Goal: Transaction & Acquisition: Purchase product/service

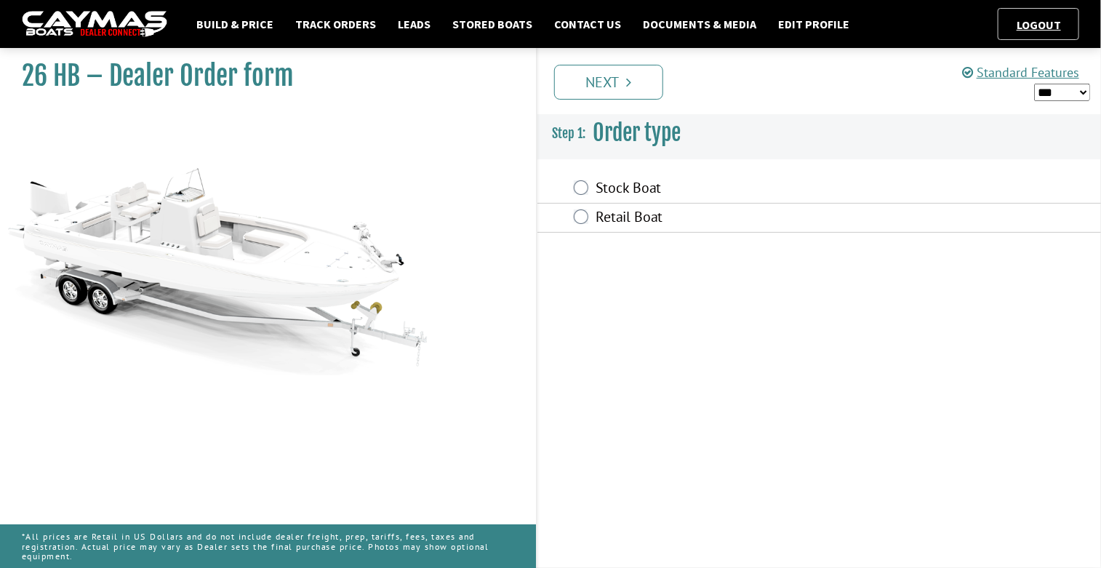
click at [635, 193] on label "Stock Boat" at bounding box center [746, 189] width 303 height 21
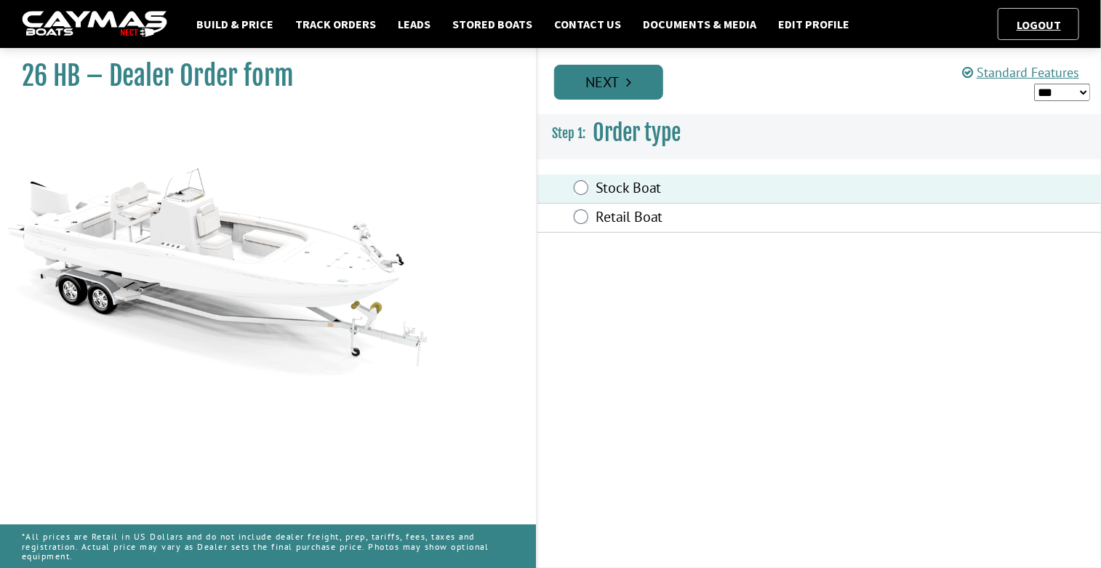
click at [627, 78] on icon "Pagination" at bounding box center [629, 82] width 5 height 15
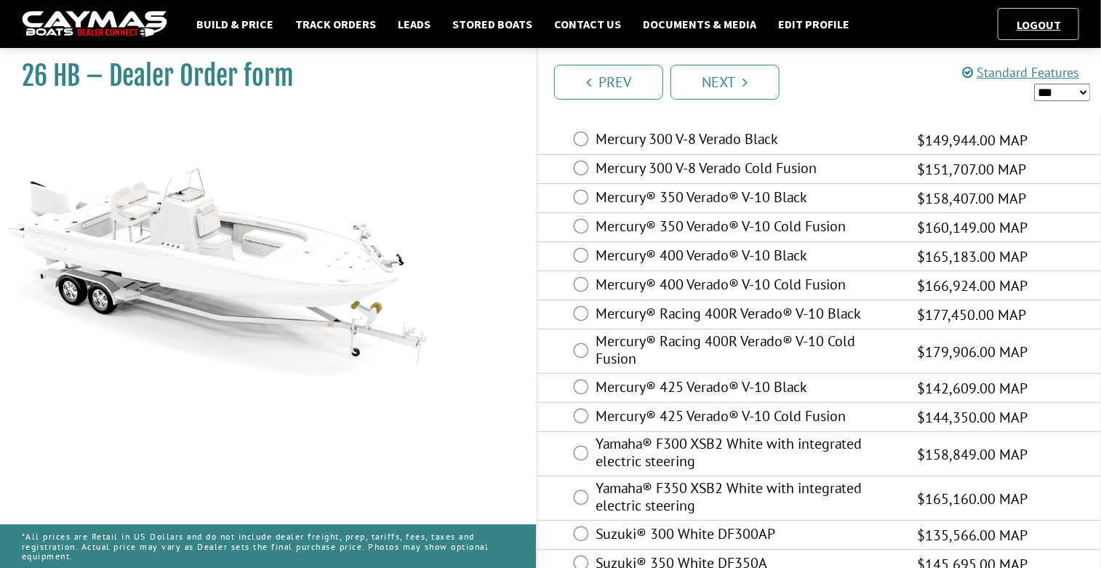
scroll to position [71, 0]
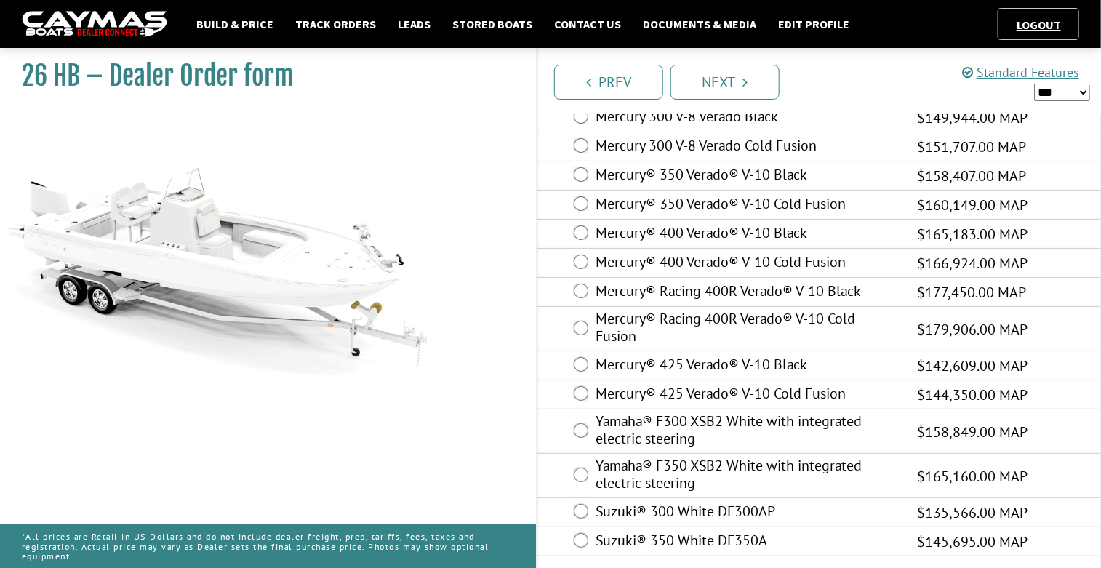
click at [720, 475] on label "Yamaha® F350 XSB2 White with integrated electric steering" at bounding box center [746, 476] width 303 height 39
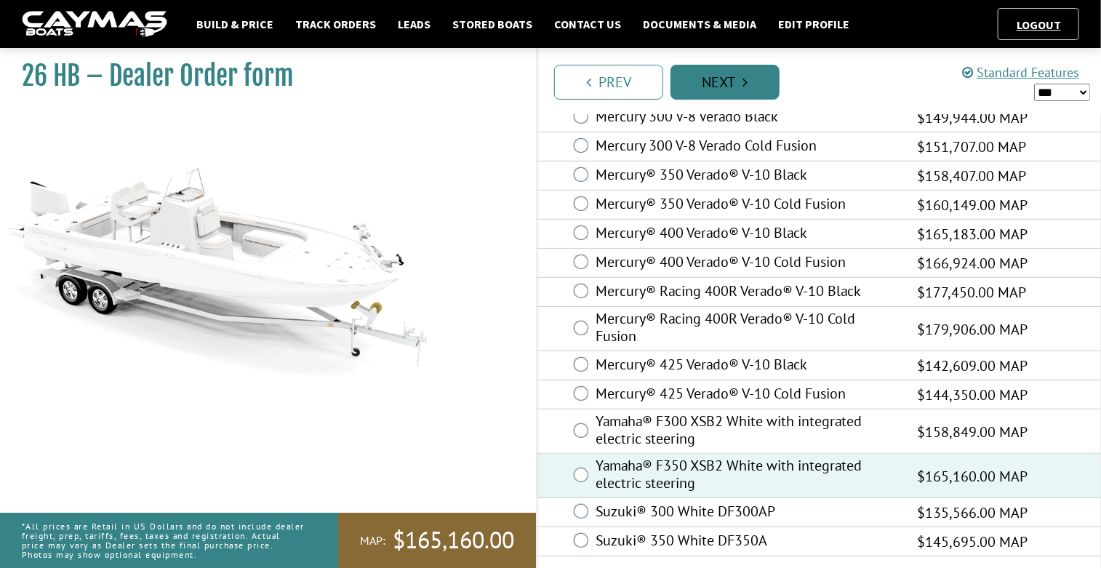
click at [753, 79] on link "Next" at bounding box center [724, 82] width 109 height 35
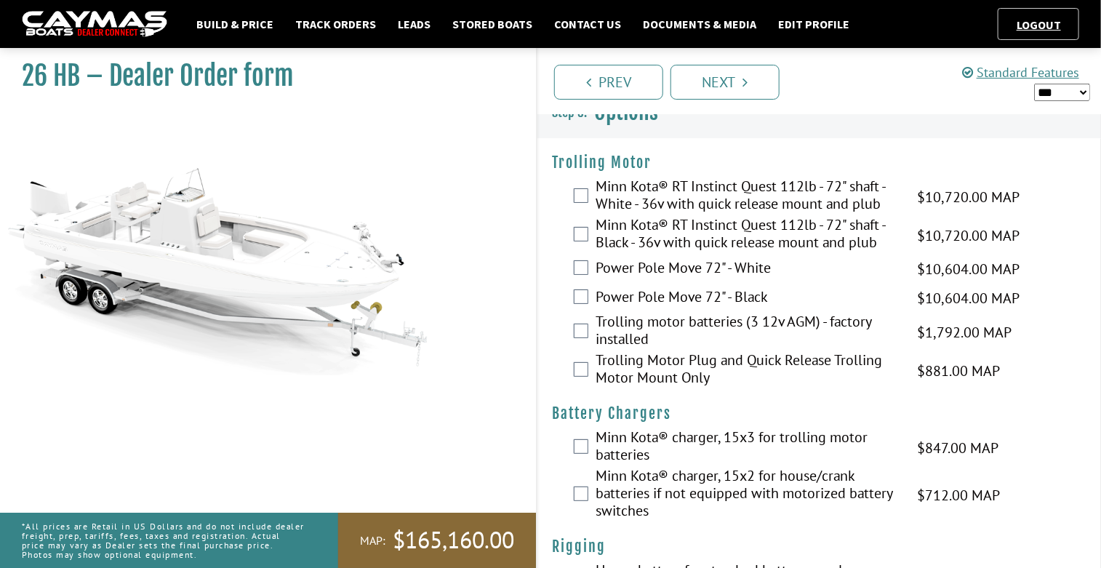
scroll to position [0, 0]
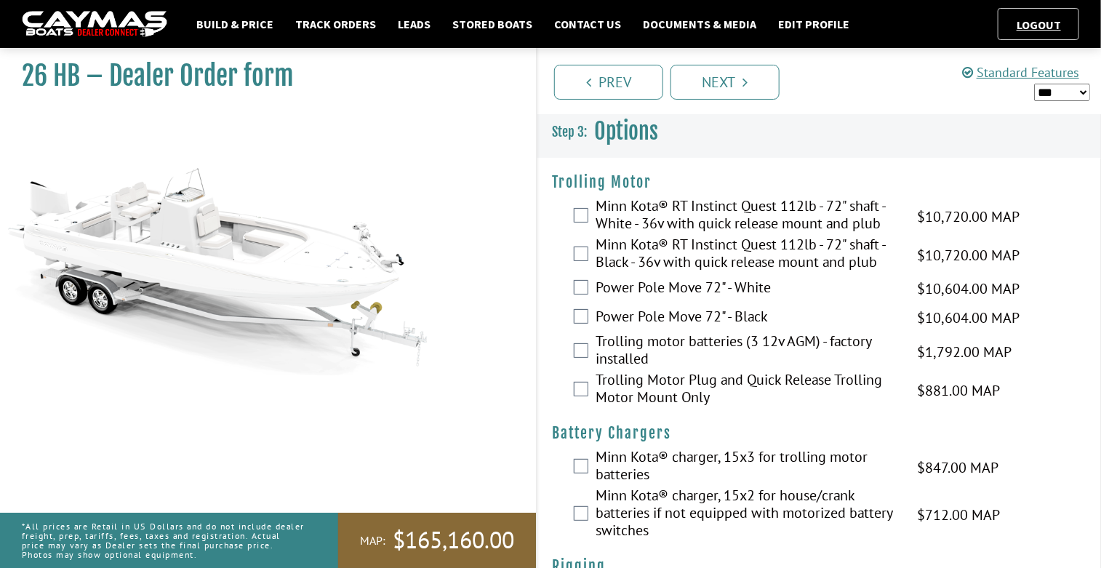
click at [752, 246] on label "Minn Kota® RT Instinct Quest 112lb - 72" shaft - Black - 36v with quick release…" at bounding box center [746, 255] width 303 height 39
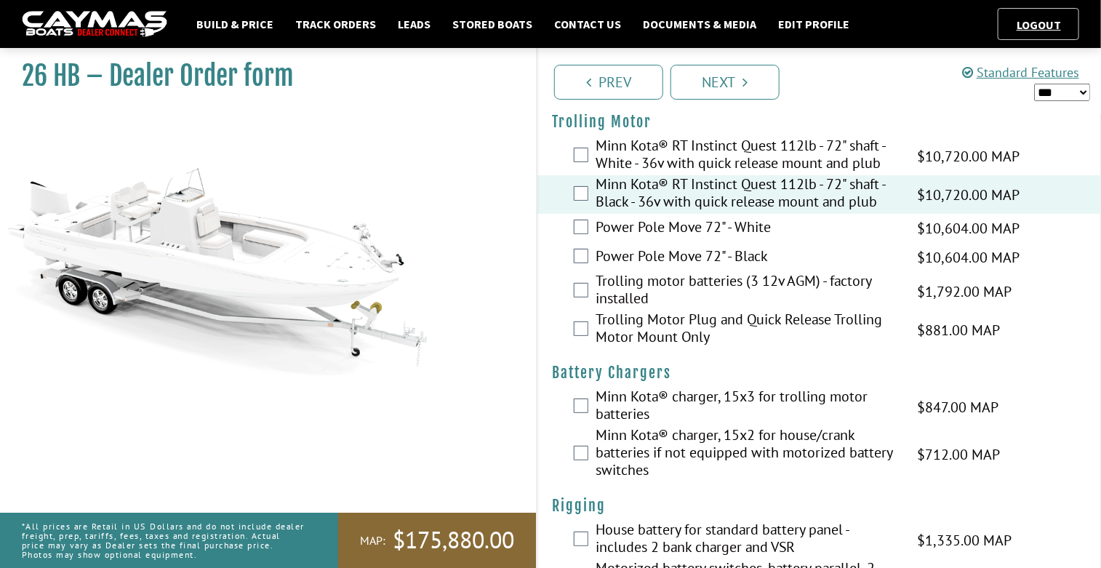
scroll to position [66, 0]
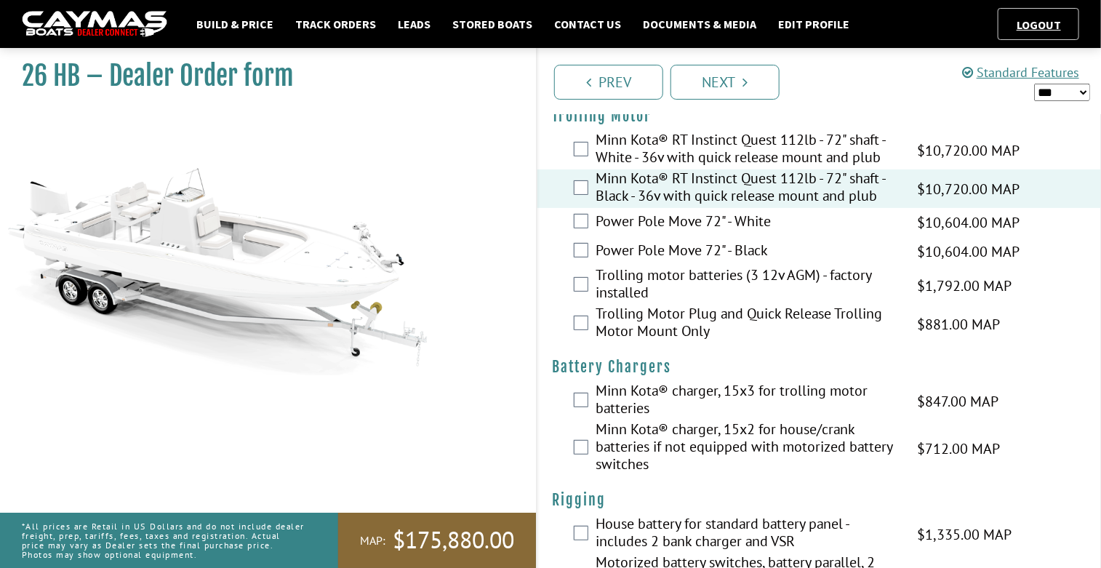
click at [764, 273] on label "Trolling motor batteries (3 12v AGM) - factory installed" at bounding box center [746, 285] width 303 height 39
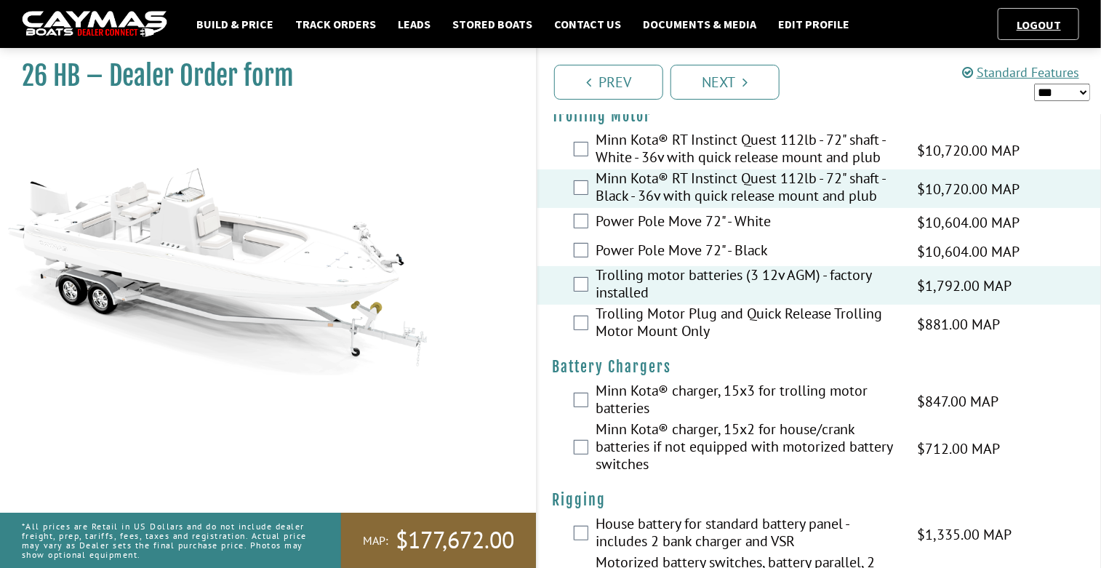
click at [760, 315] on label "Trolling Motor Plug and Quick Release Trolling Motor Mount Only" at bounding box center [746, 324] width 303 height 39
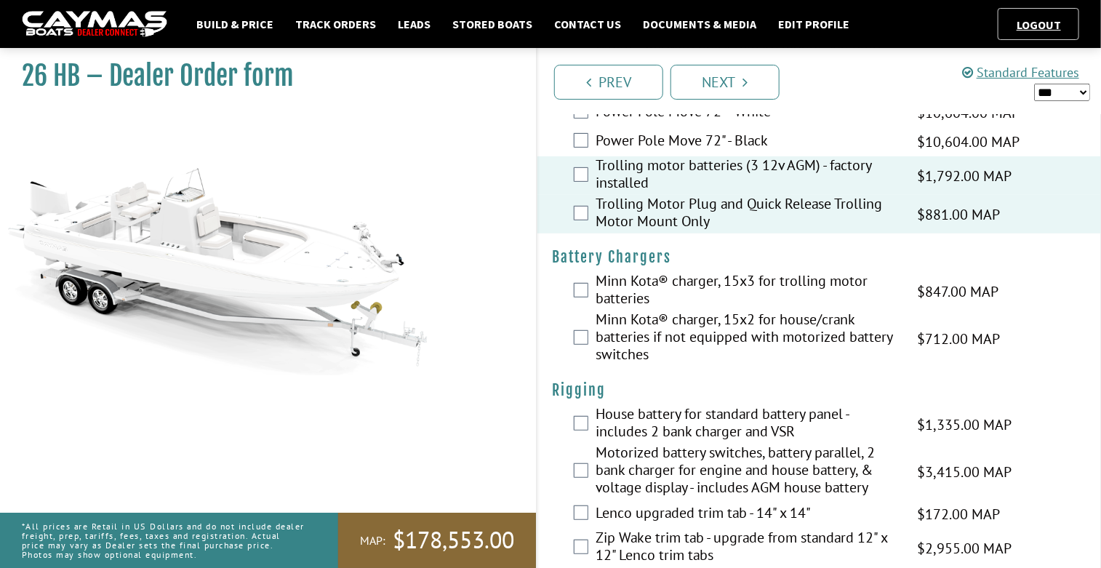
scroll to position [212, 0]
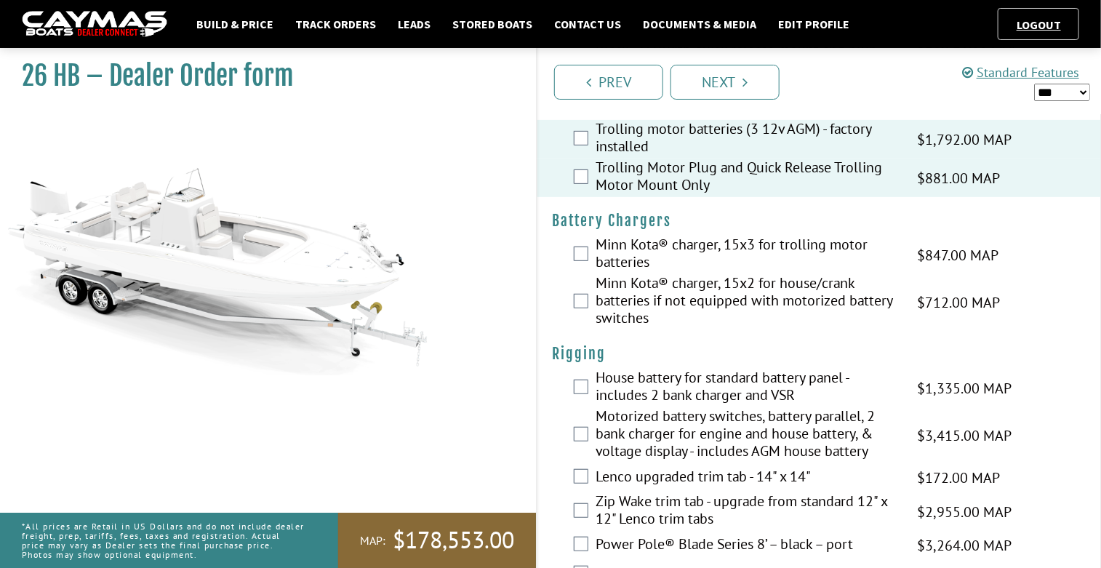
click at [734, 416] on label "Motorized battery switches, battery parallel, 2 bank charger for engine and hou…" at bounding box center [746, 435] width 303 height 56
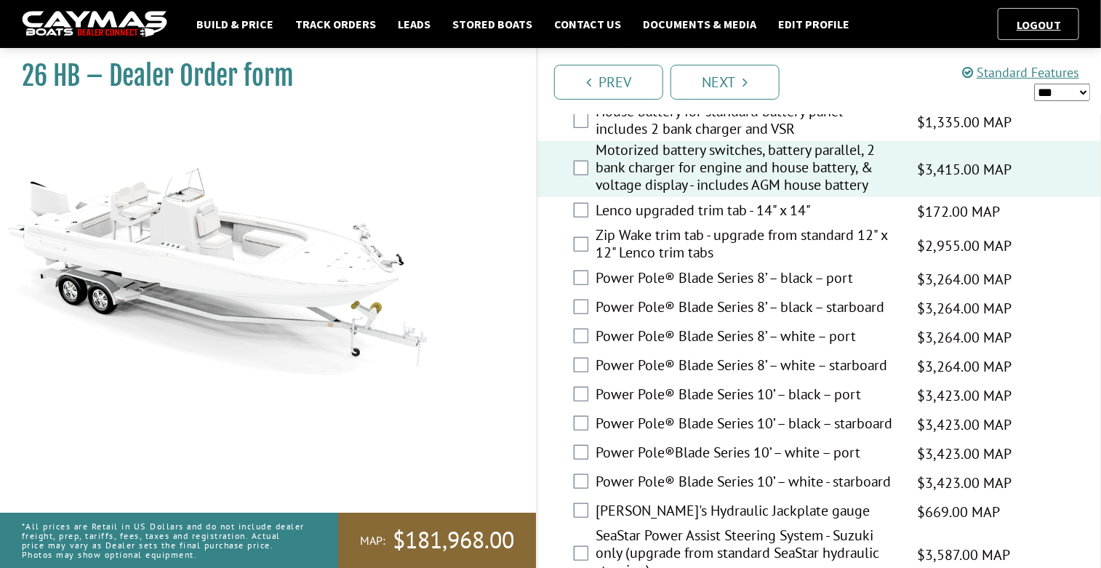
scroll to position [481, 0]
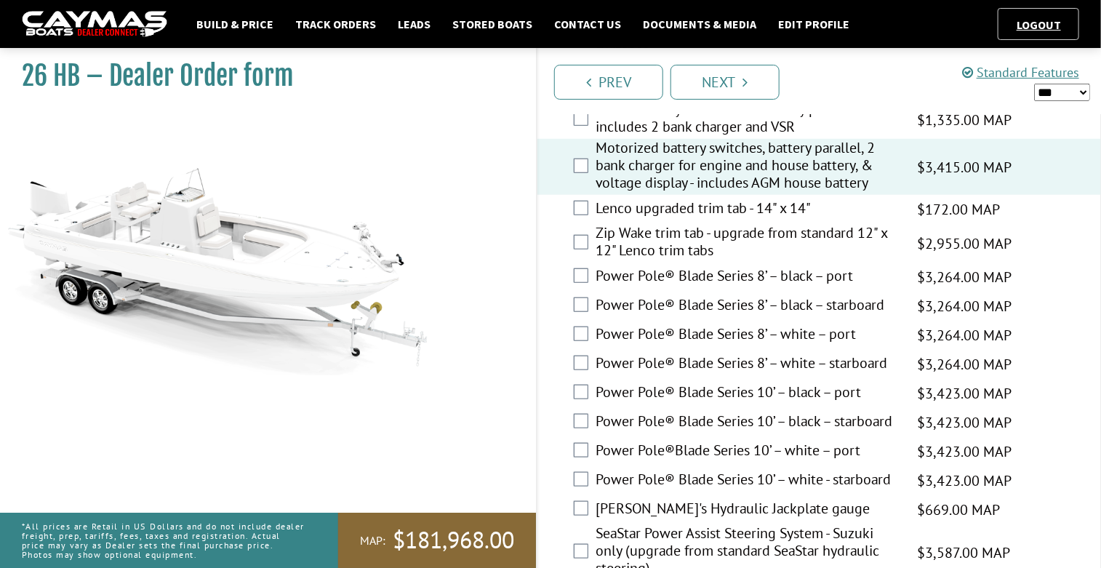
click at [771, 451] on label "Power Pole®Blade Series 10’ – white – port" at bounding box center [746, 451] width 303 height 21
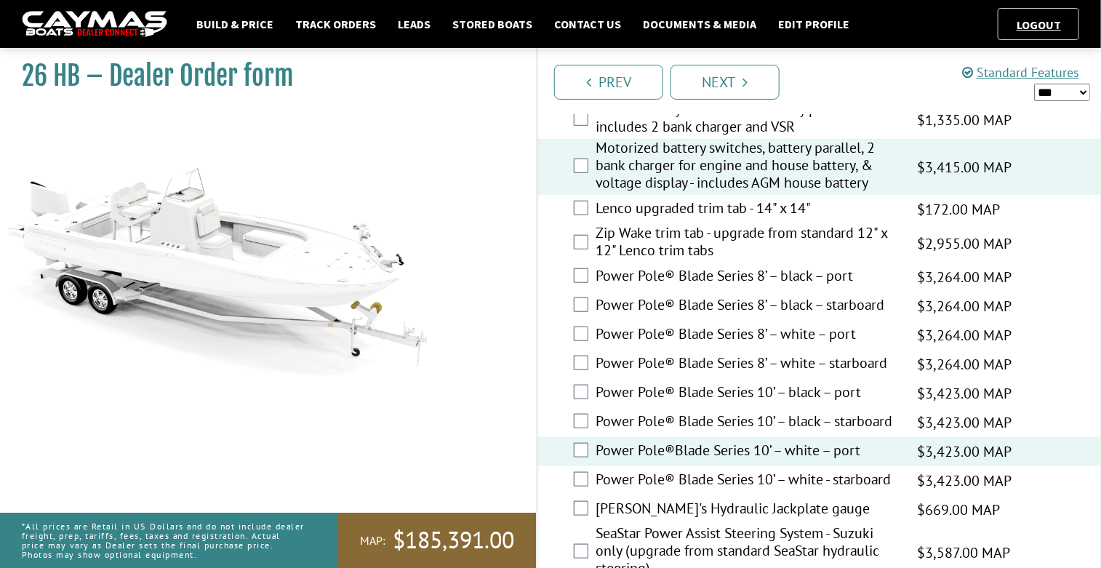
click at [781, 476] on label "Power Pole® Blade Series 10’ – white - starboard" at bounding box center [746, 480] width 303 height 21
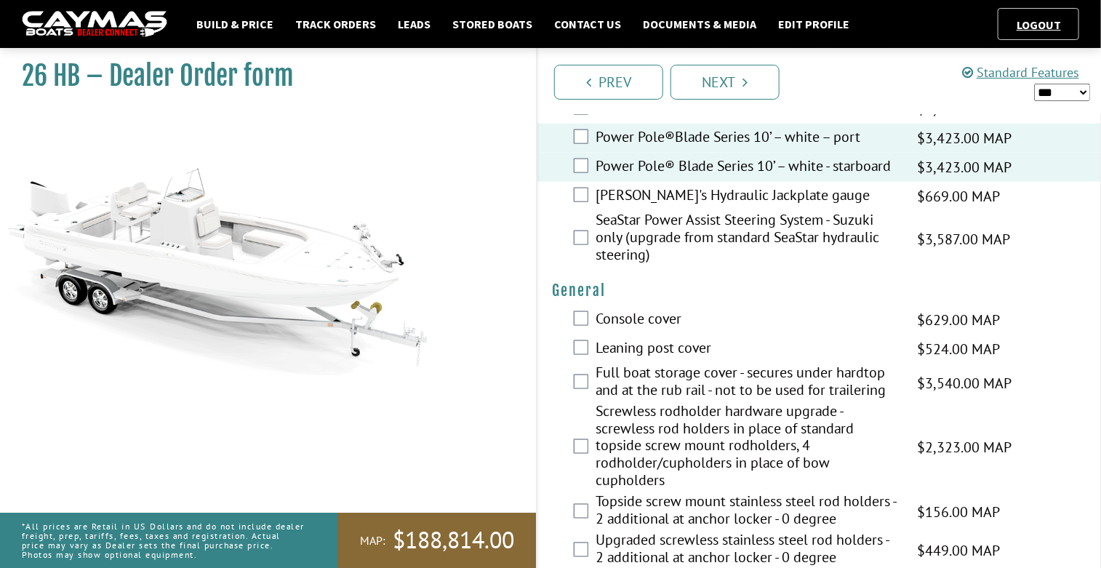
scroll to position [804, 0]
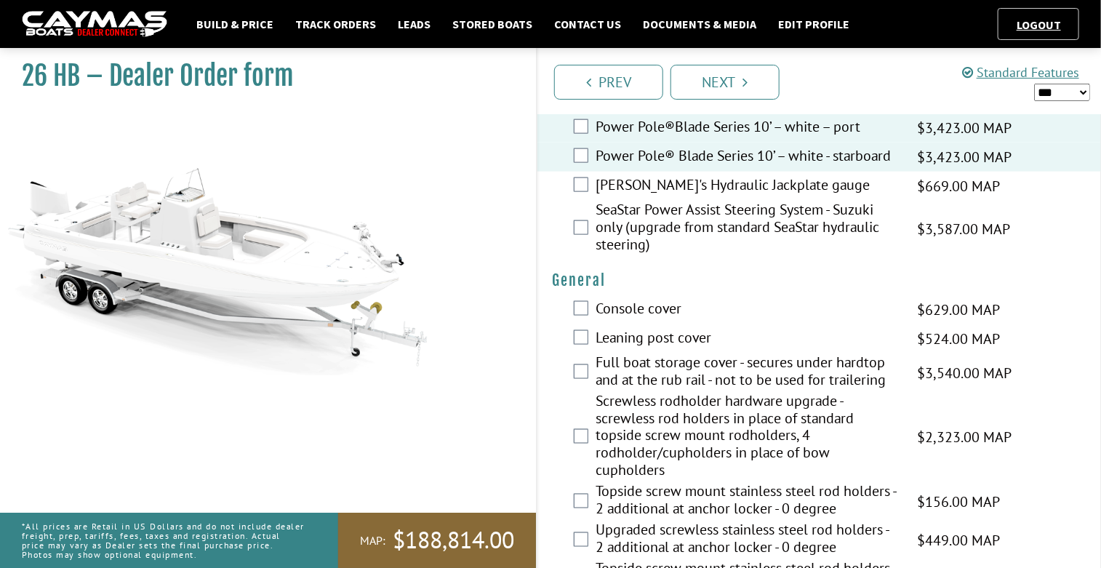
click at [746, 334] on label "Leaning post cover" at bounding box center [746, 339] width 303 height 21
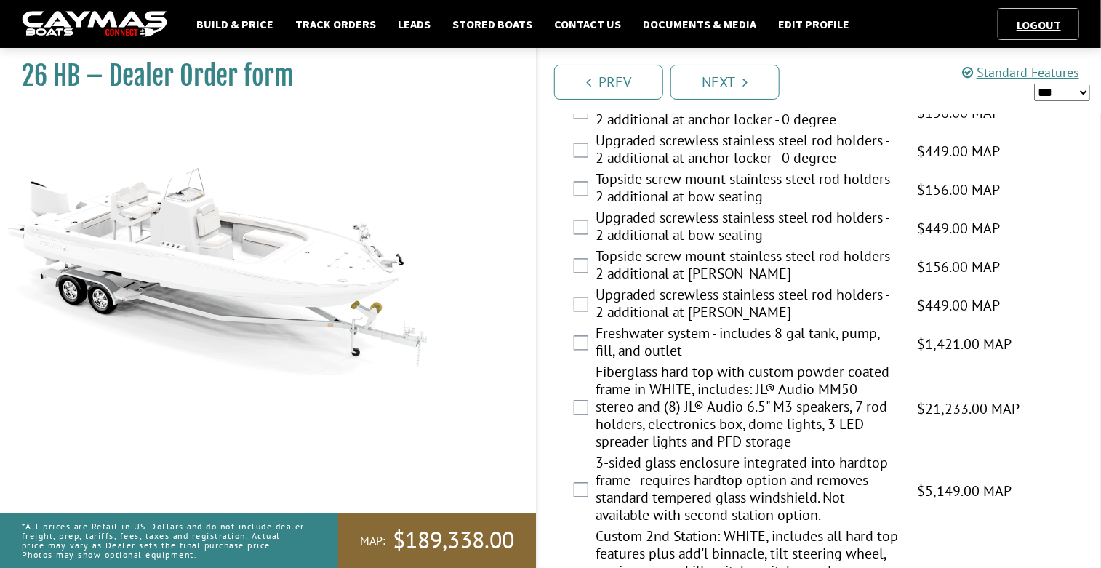
scroll to position [1197, 0]
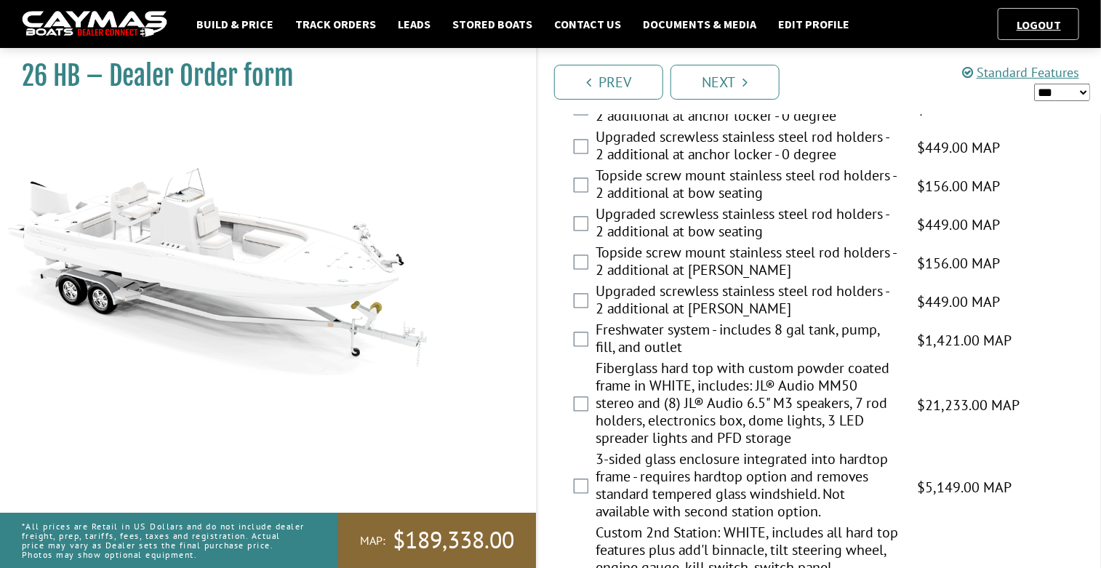
click at [724, 382] on label "Fiberglass hard top with custom powder coated frame in WHITE, includes: JL® Aud…" at bounding box center [746, 405] width 303 height 91
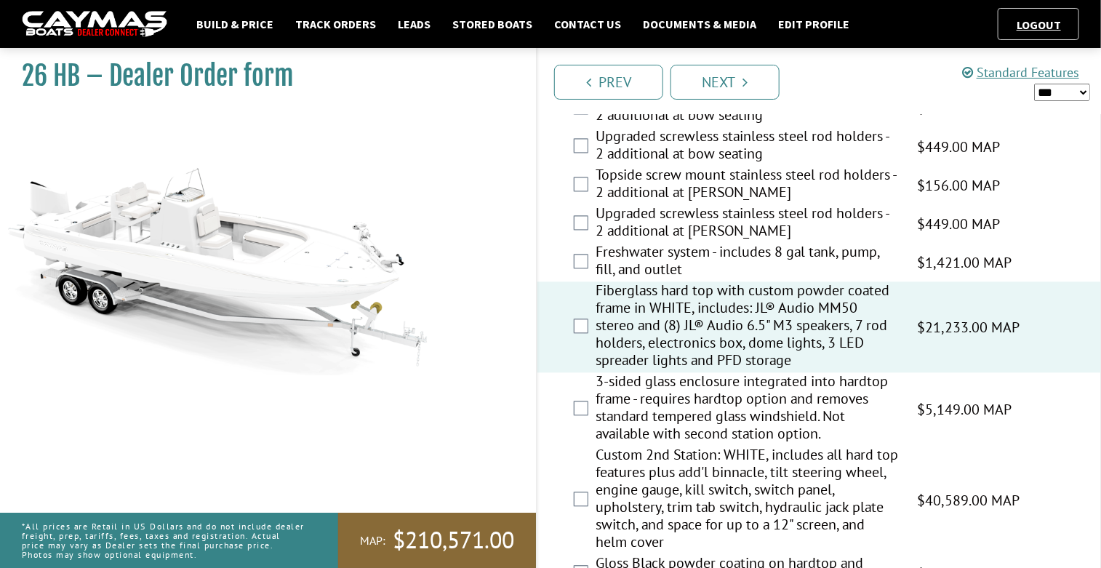
scroll to position [1277, 0]
click at [725, 387] on label "3-sided glass enclosure integrated into hardtop frame - requires hardtop option…" at bounding box center [746, 407] width 303 height 73
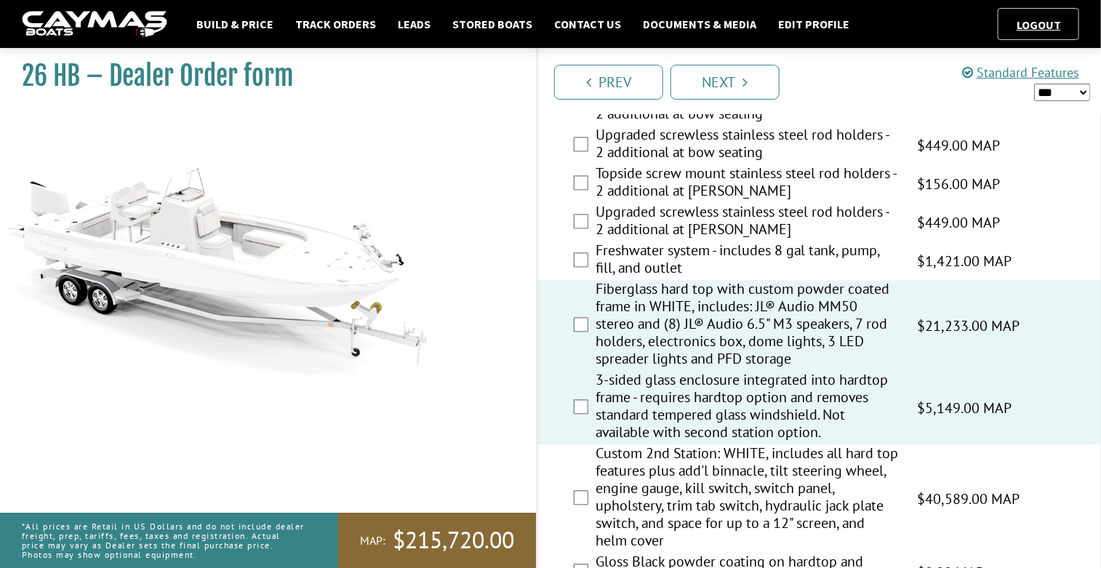
click at [747, 389] on label "3-sided glass enclosure integrated into hardtop frame - requires hardtop option…" at bounding box center [746, 407] width 303 height 73
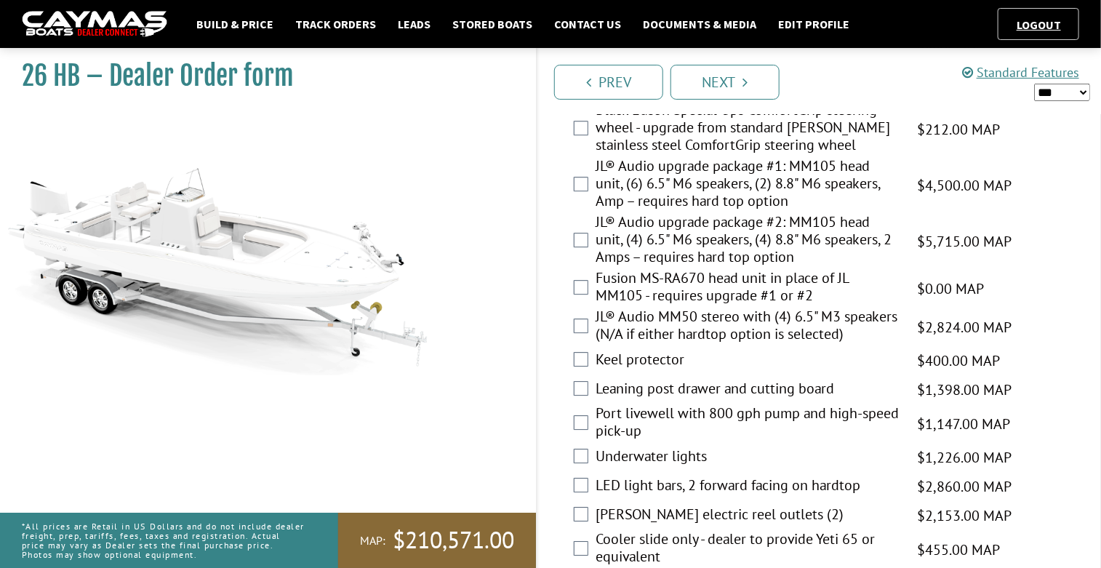
scroll to position [1825, 0]
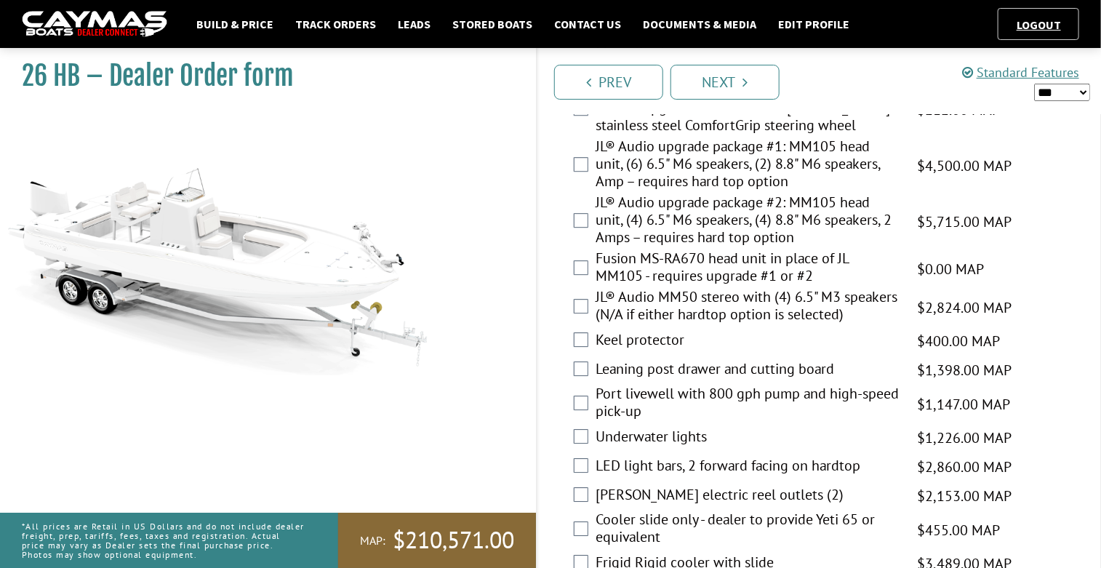
click at [761, 368] on label "Leaning post drawer and cutting board" at bounding box center [746, 370] width 303 height 21
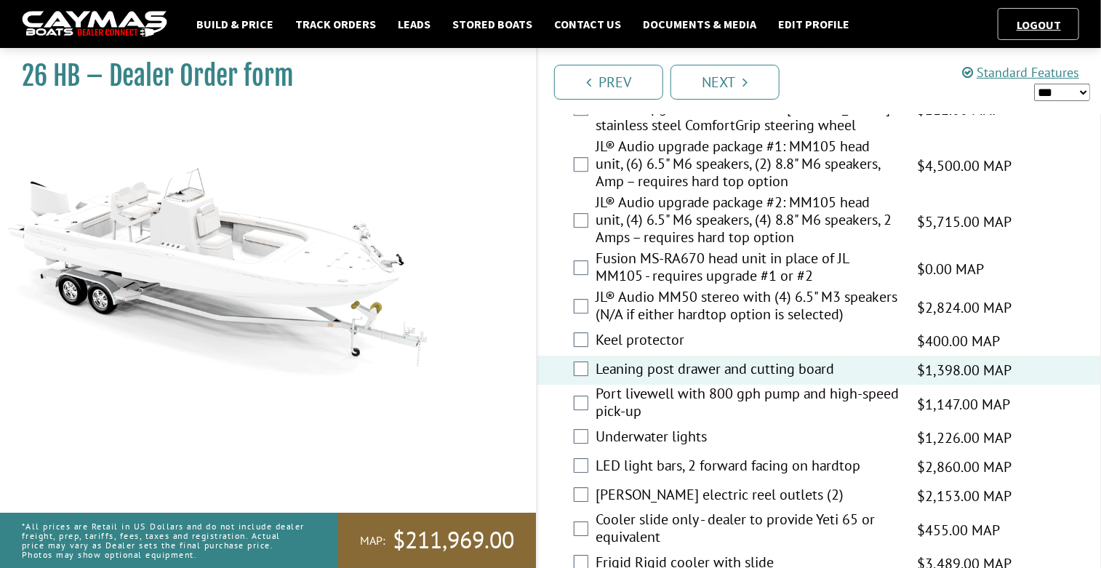
click at [752, 404] on label "Port livewell with 800 gph pump and high-speed pick-up" at bounding box center [746, 404] width 303 height 39
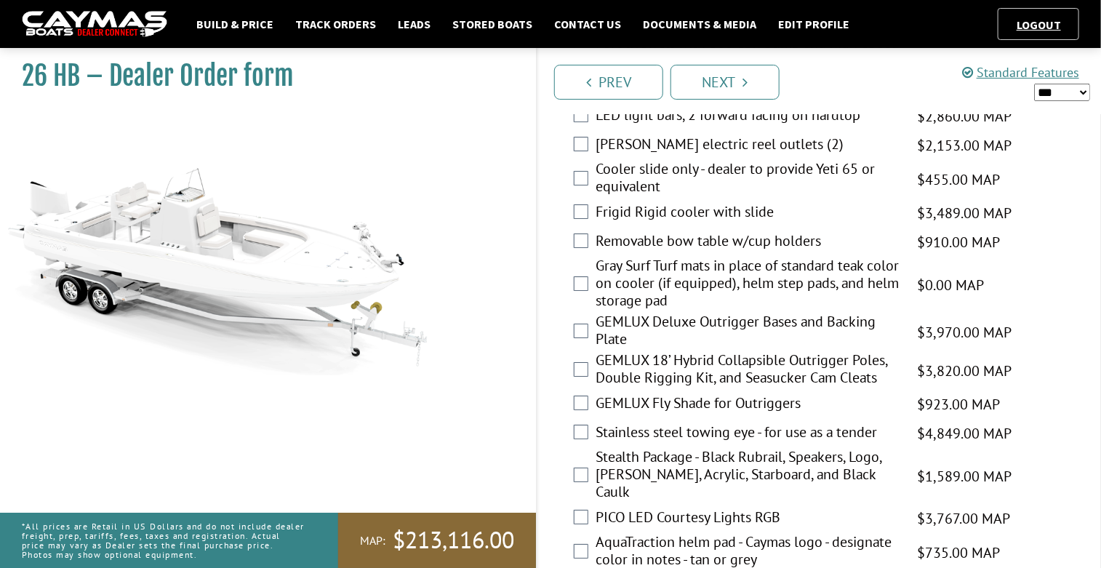
scroll to position [2190, 0]
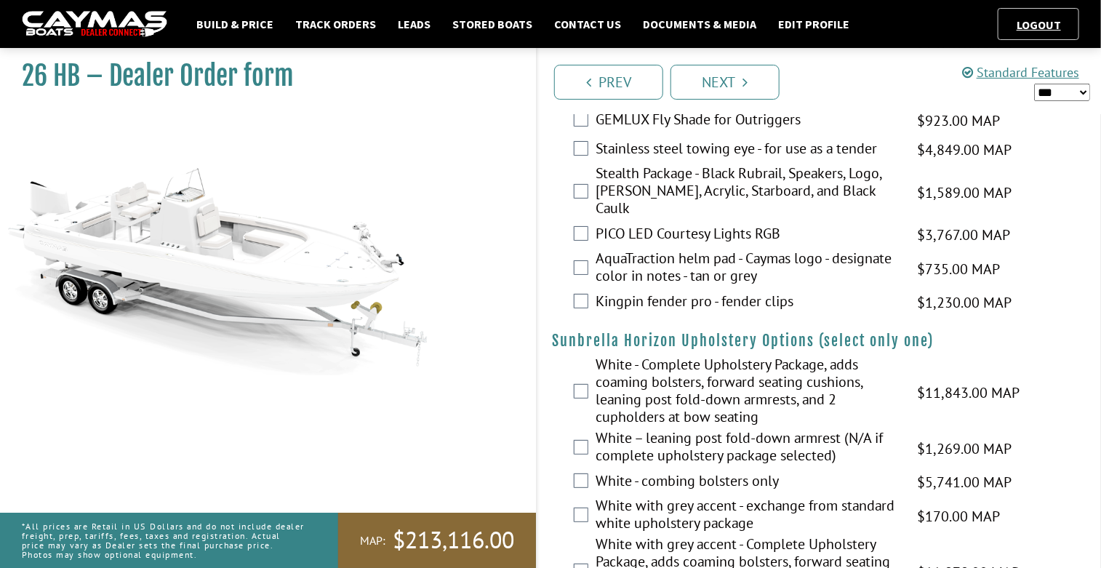
click at [776, 366] on label "White - Complete Upholstery Package, adds coaming bolsters, forward seating cus…" at bounding box center [746, 391] width 303 height 73
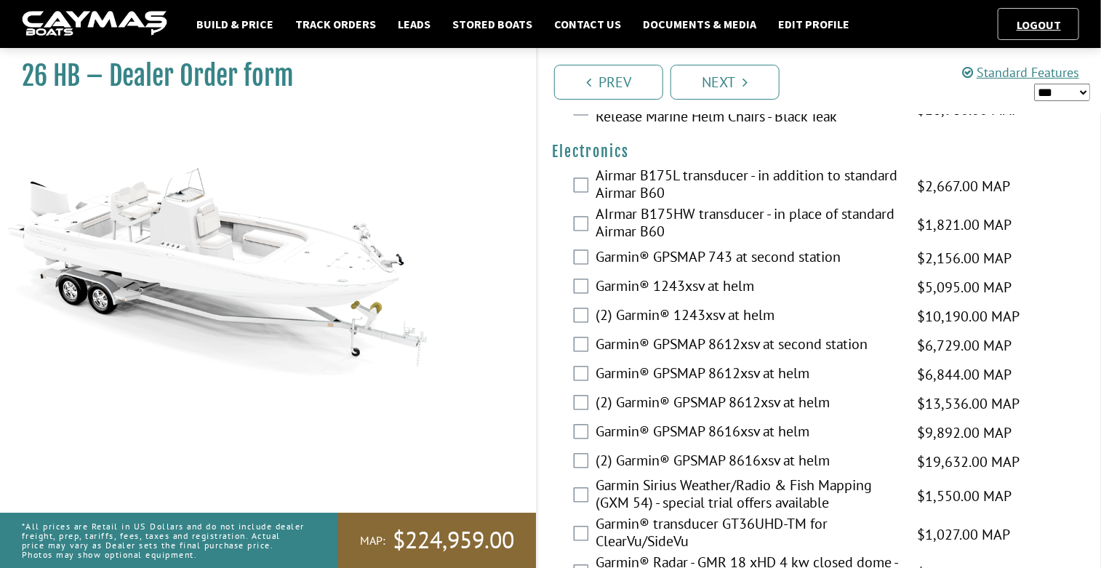
scroll to position [3597, 0]
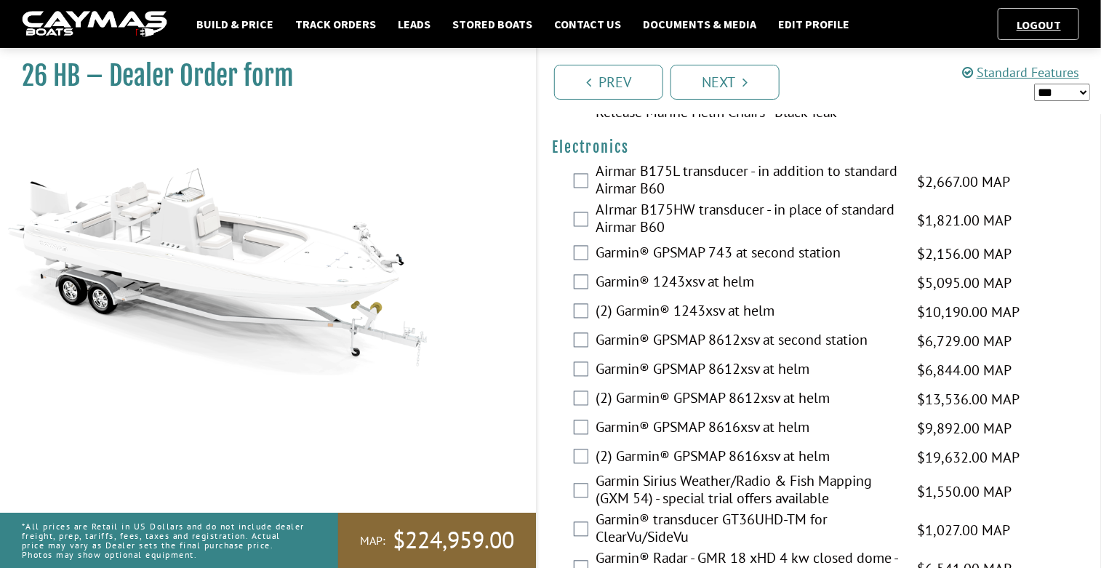
click at [754, 305] on label "(2) Garmin® 1243xsv at helm" at bounding box center [746, 312] width 303 height 21
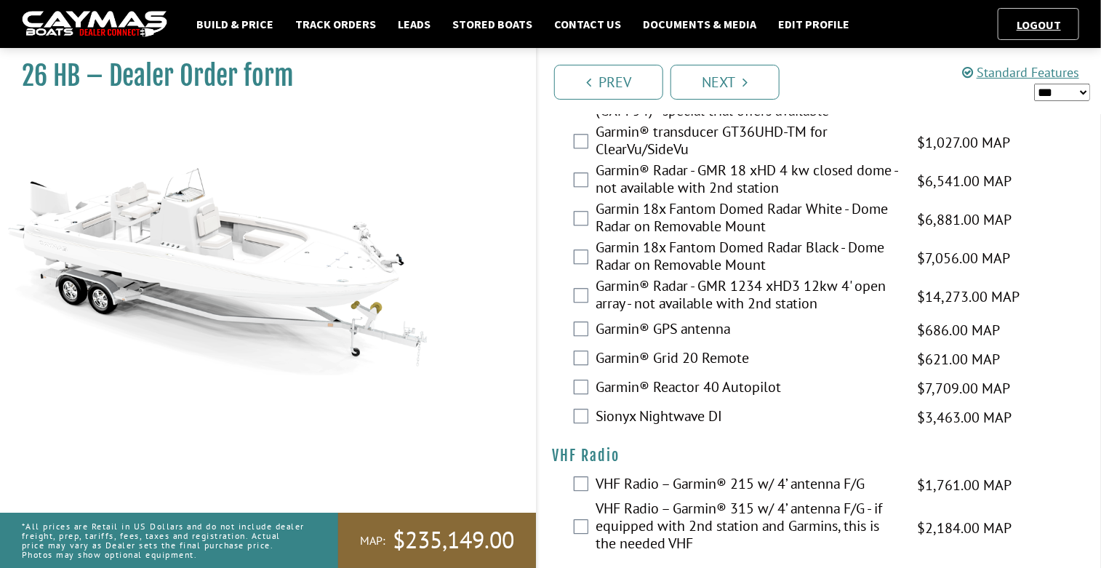
scroll to position [4085, 0]
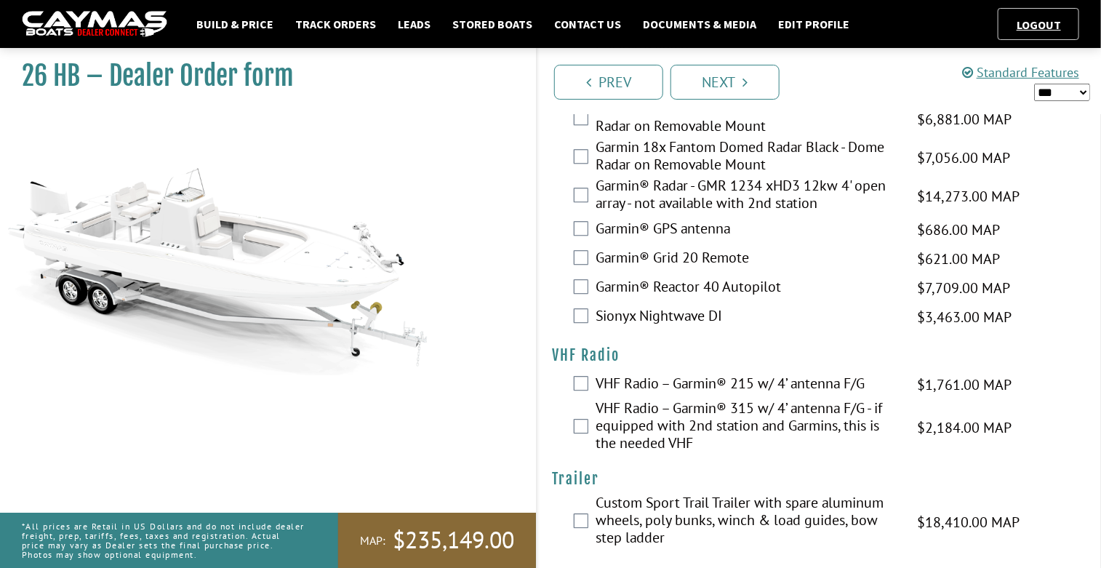
click at [740, 374] on label "VHF Radio – Garmin® 215 w/ 4’ antenna F/G" at bounding box center [746, 384] width 303 height 21
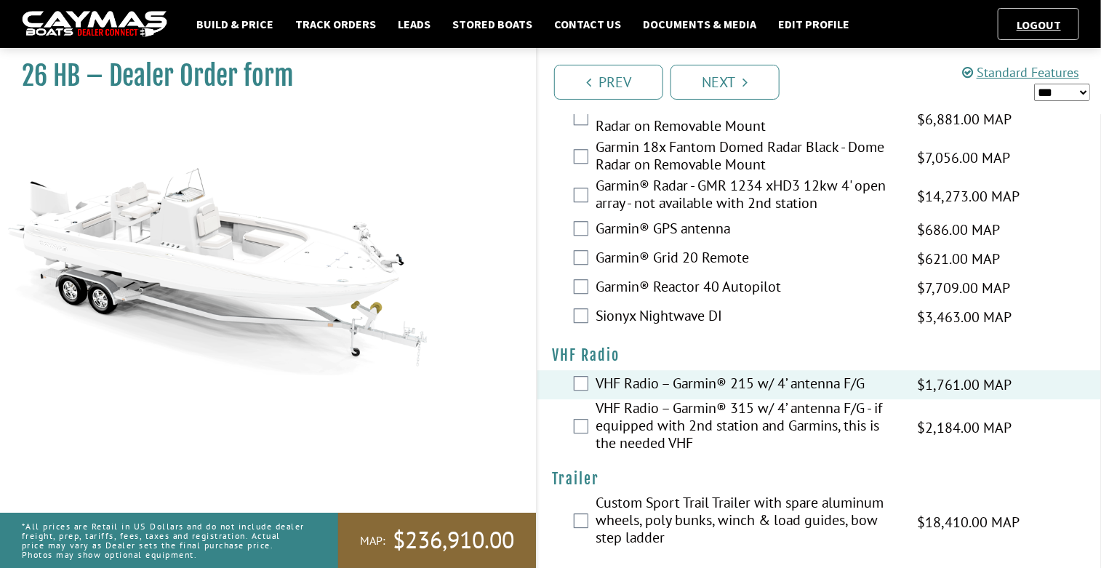
click at [731, 494] on label "Custom Sport Trail Trailer with spare aluminum wheels, poly bunks, winch & load…" at bounding box center [746, 522] width 303 height 56
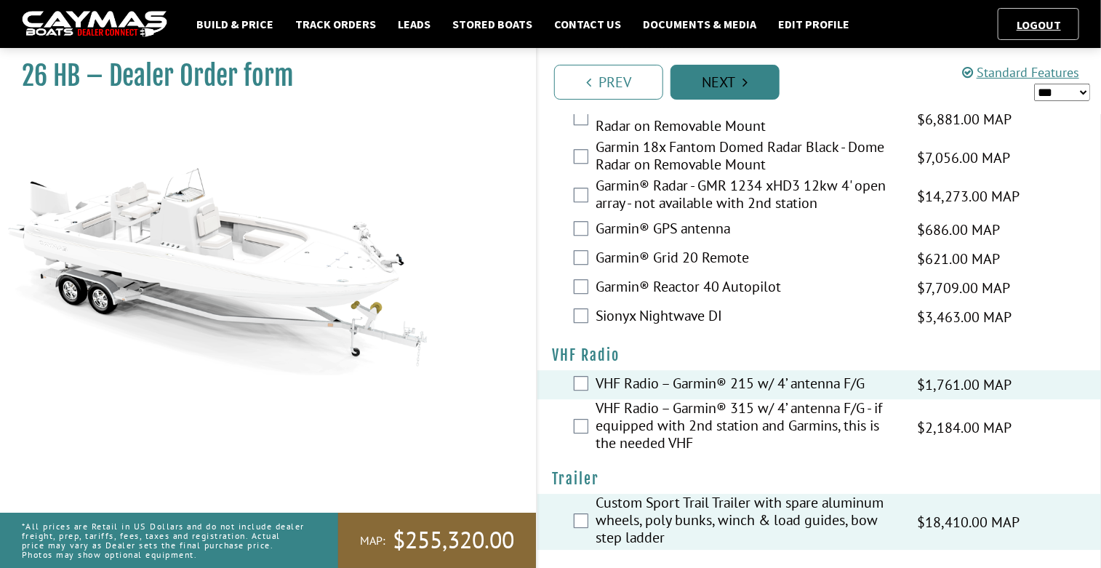
click at [750, 89] on link "Next" at bounding box center [724, 82] width 109 height 35
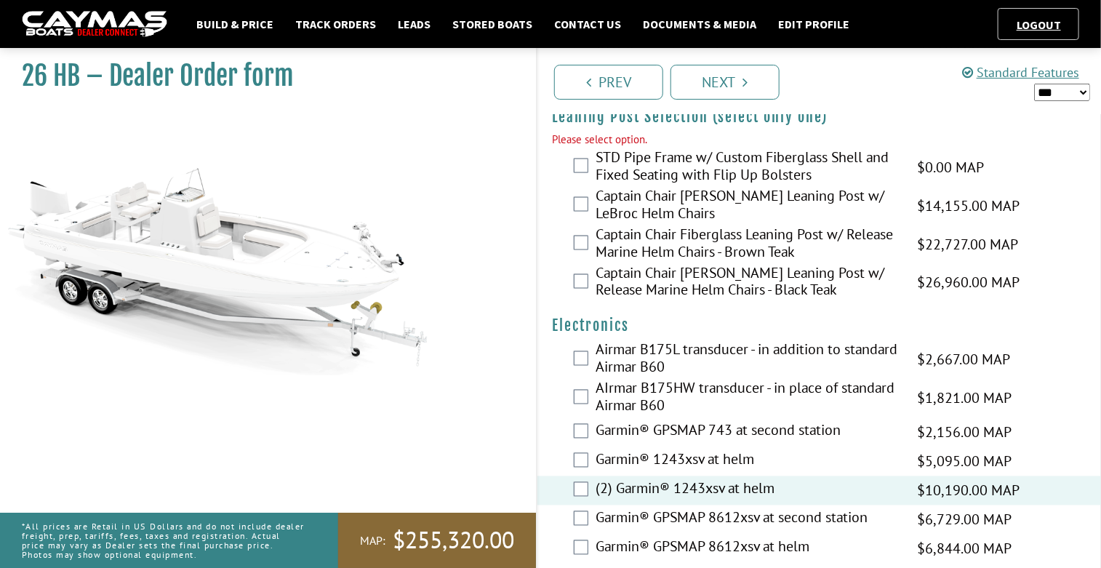
scroll to position [3413, 0]
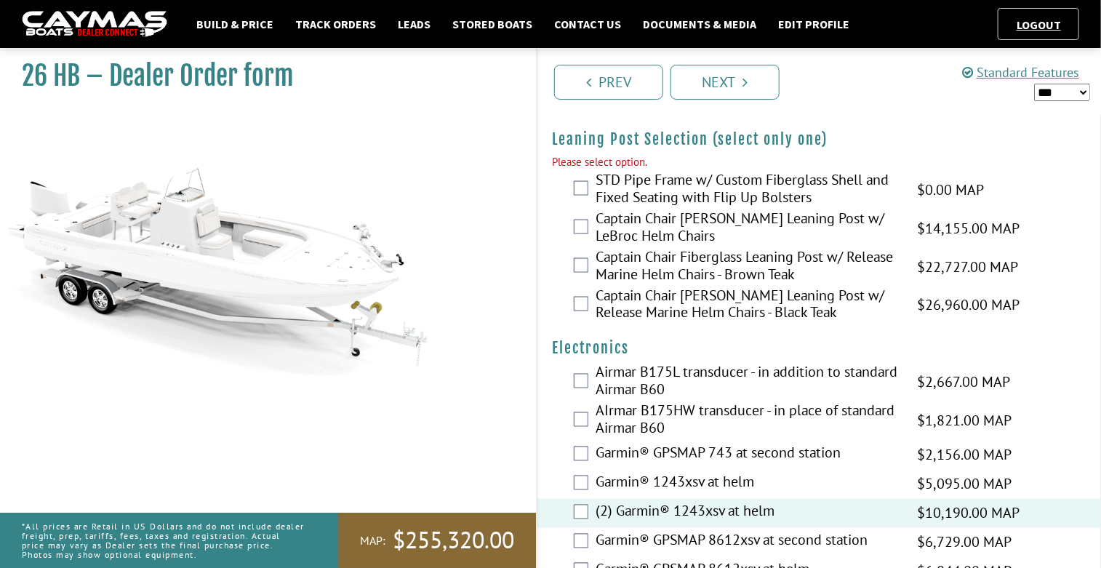
click at [696, 176] on label "STD Pipe Frame w/ Custom Fiberglass Shell and Fixed Seating with Flip Up Bolste…" at bounding box center [746, 190] width 303 height 39
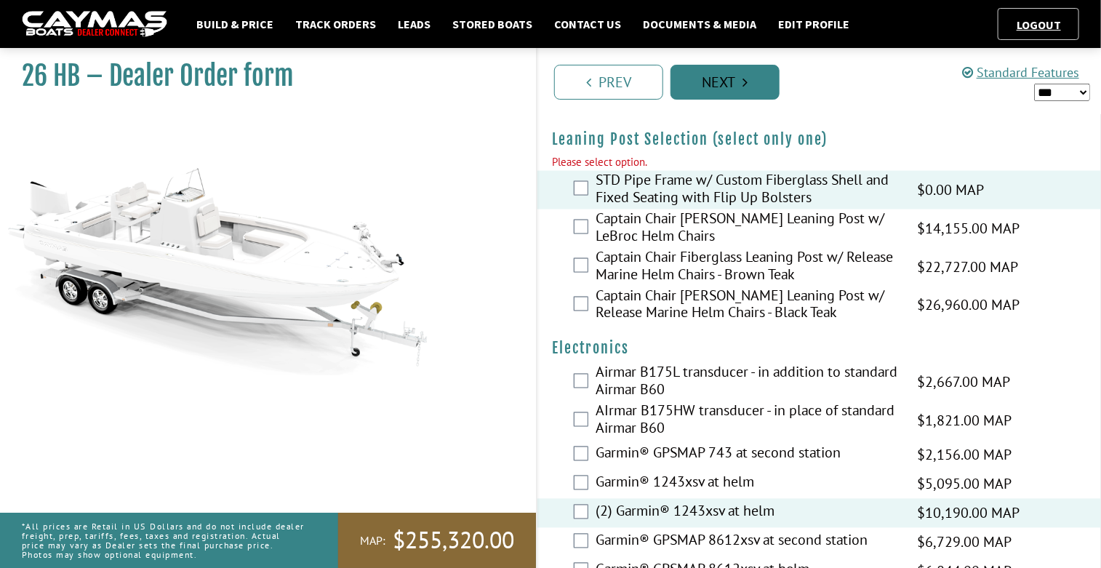
click at [725, 78] on link "Next" at bounding box center [724, 82] width 109 height 35
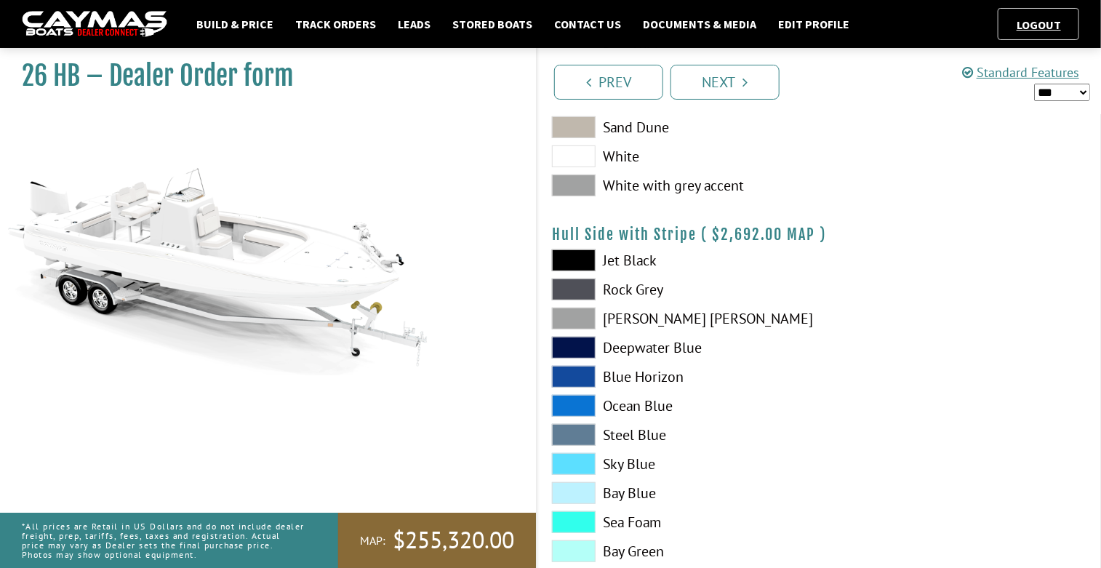
scroll to position [0, 0]
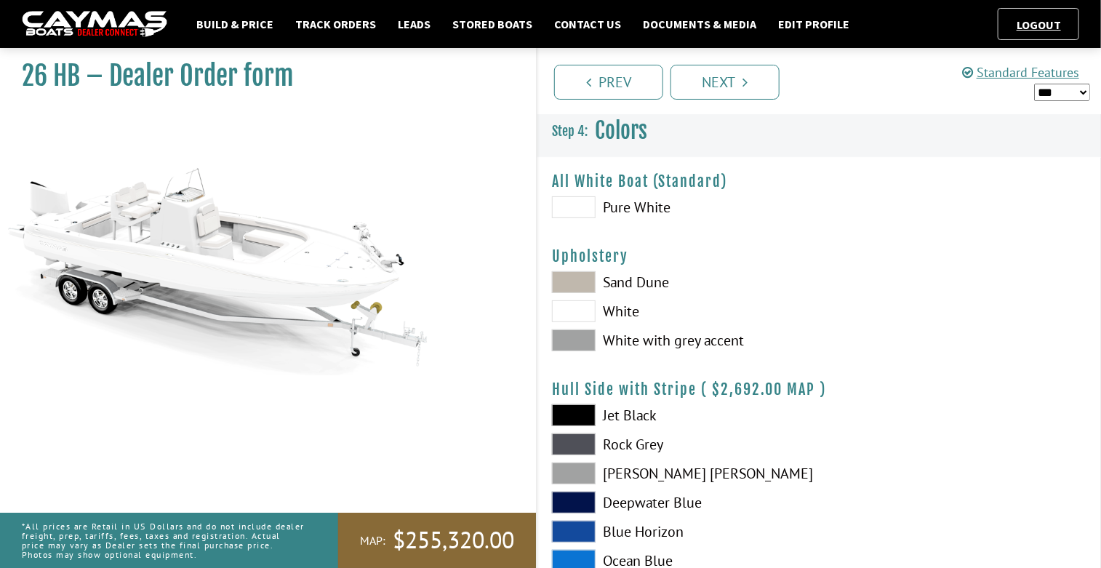
click at [574, 206] on span at bounding box center [574, 207] width 44 height 22
click at [588, 309] on span at bounding box center [574, 311] width 44 height 22
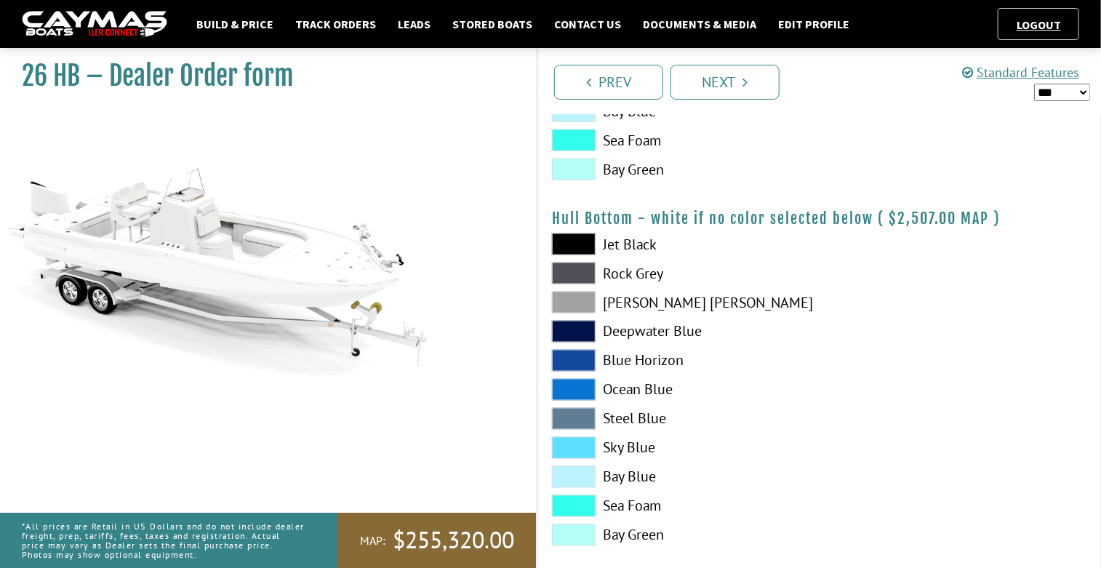
scroll to position [950, 0]
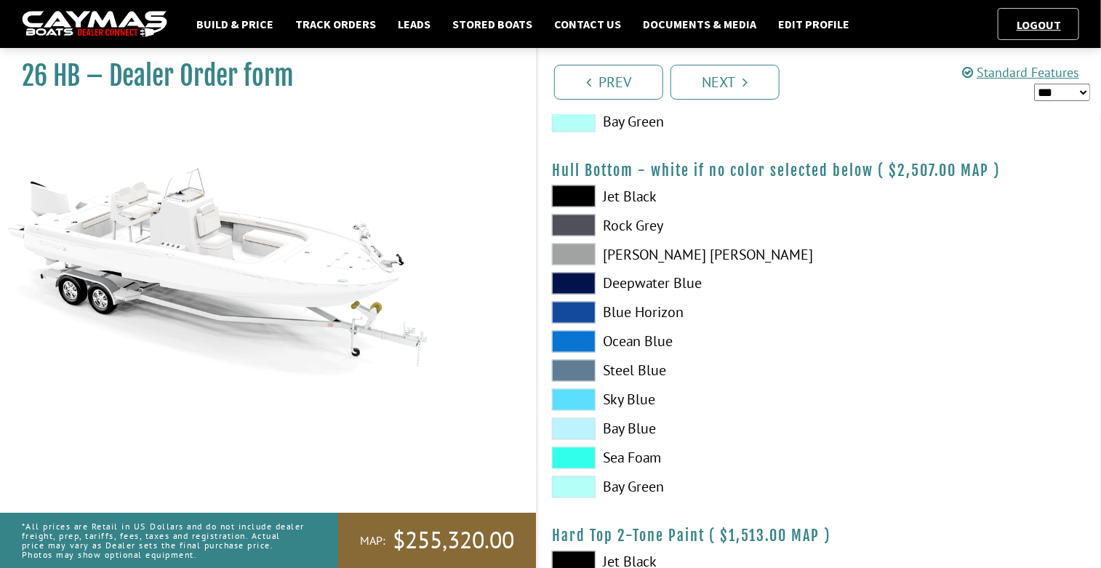
click at [590, 451] on span at bounding box center [574, 458] width 44 height 22
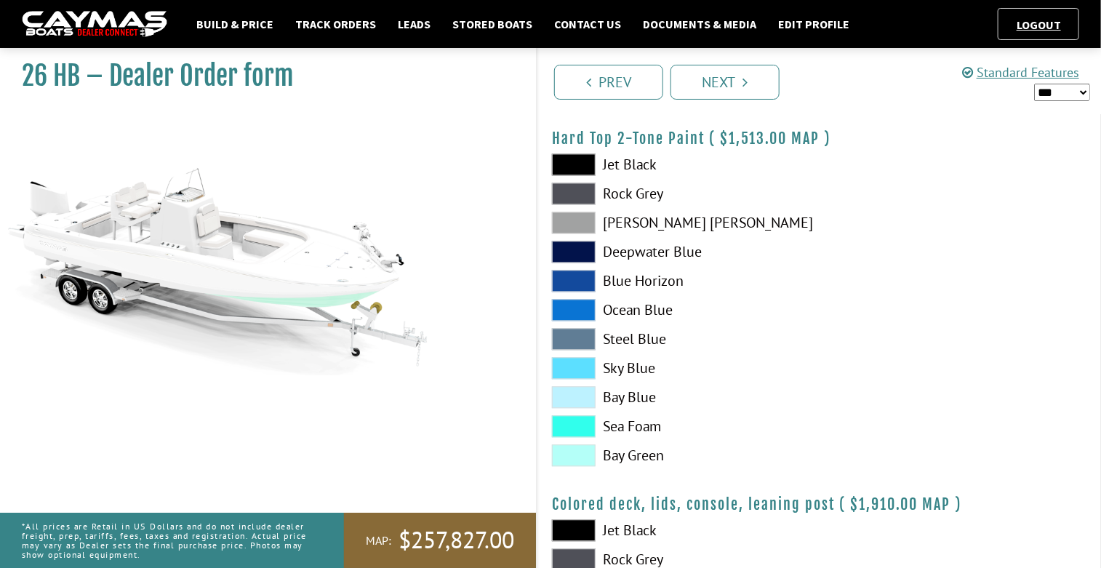
scroll to position [1370, 0]
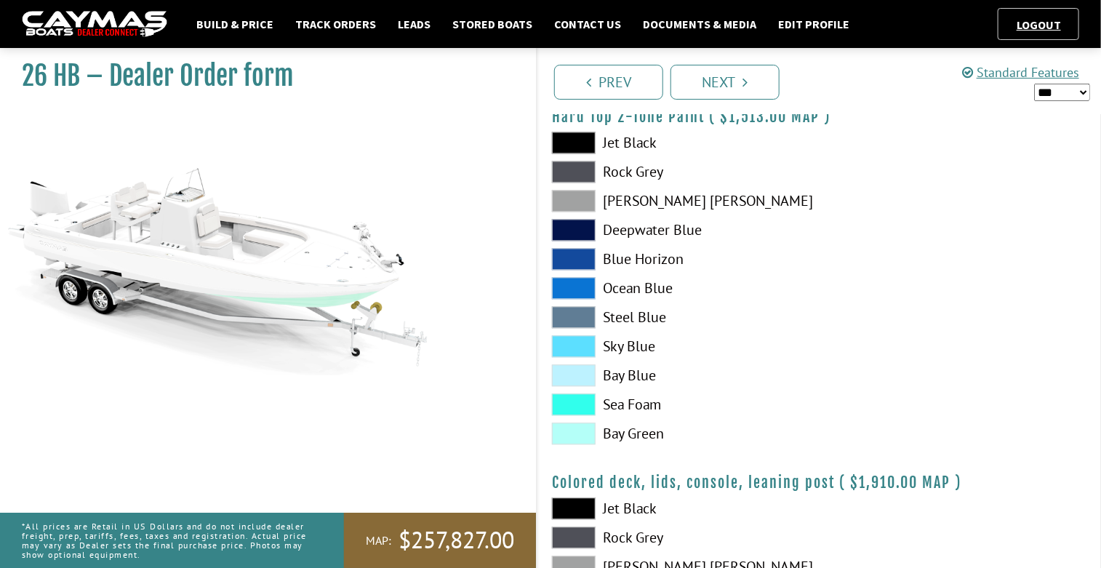
click at [590, 406] on span at bounding box center [574, 404] width 44 height 22
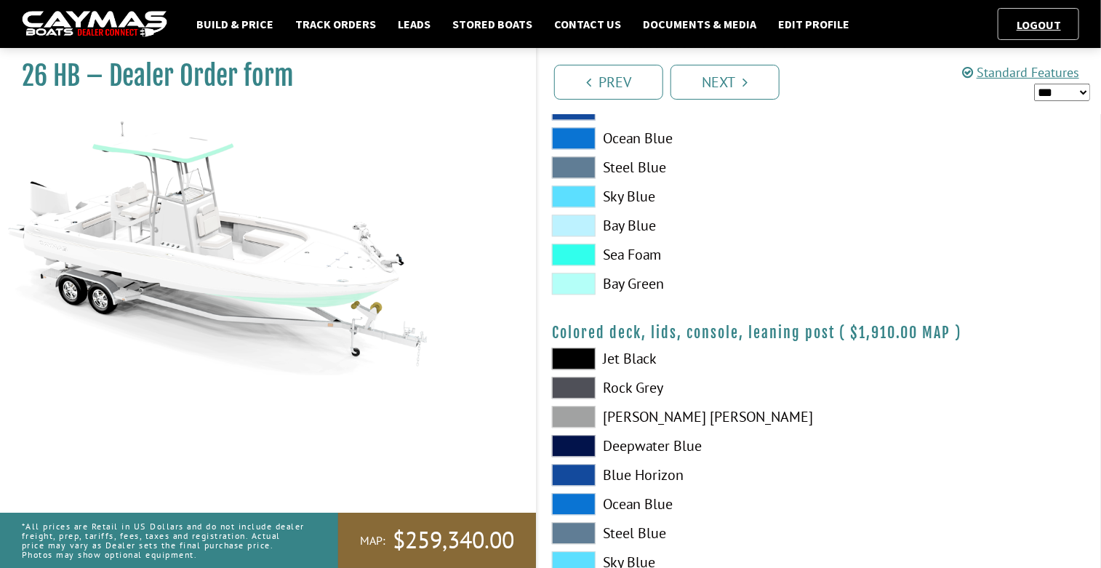
scroll to position [1654, 0]
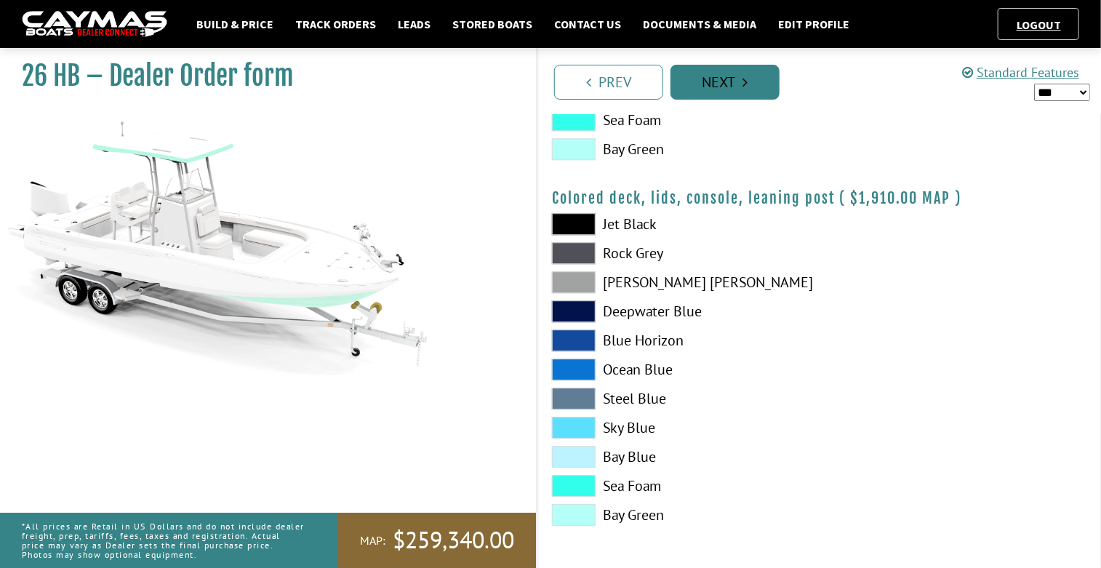
click at [745, 87] on icon "Pagination" at bounding box center [745, 82] width 5 height 15
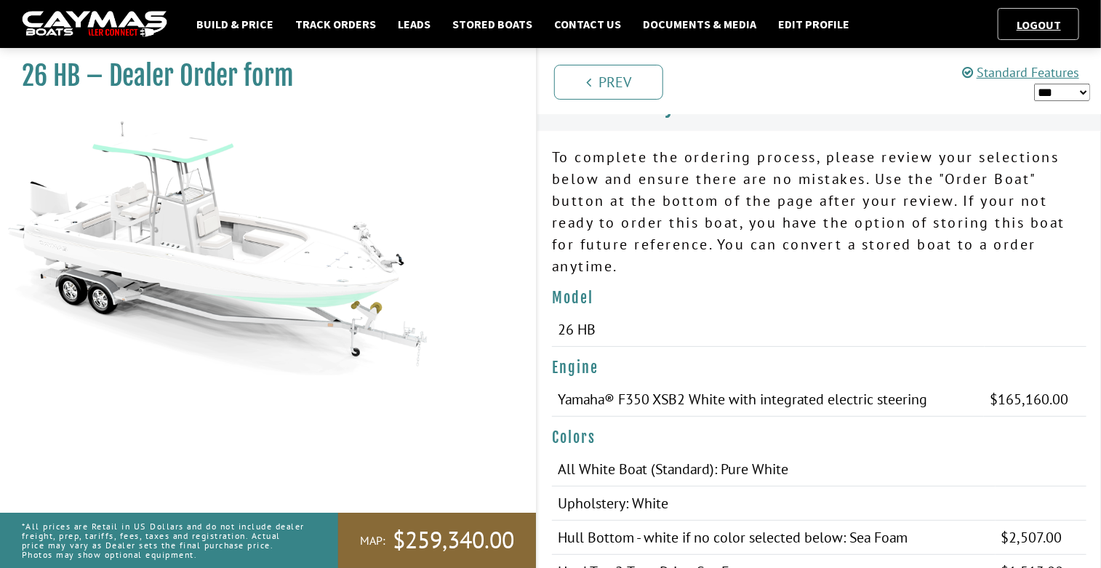
scroll to position [1, 0]
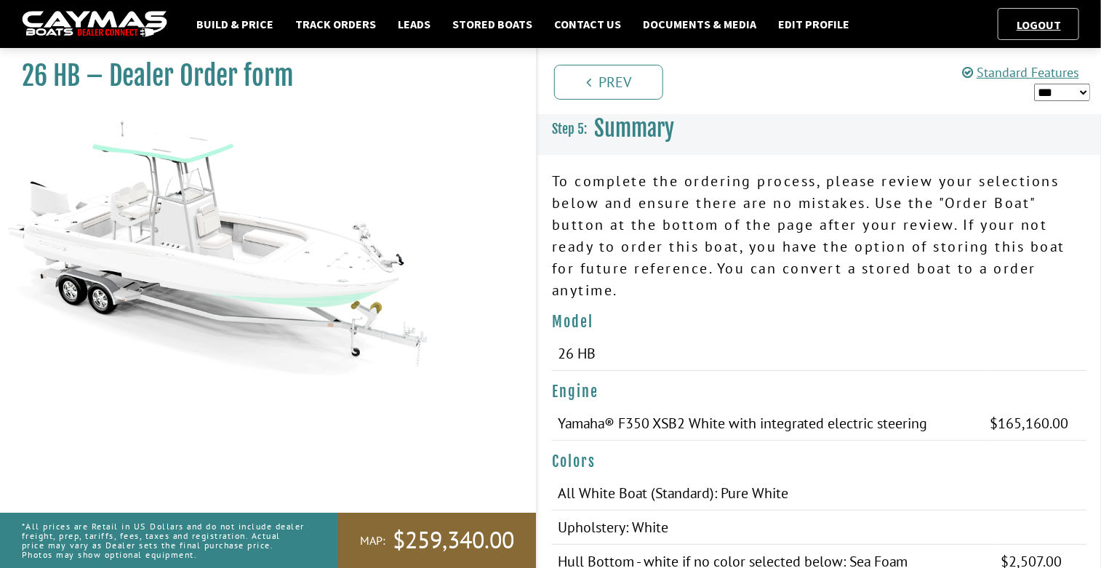
click at [1062, 92] on select "*** ****** ******" at bounding box center [1062, 92] width 56 height 17
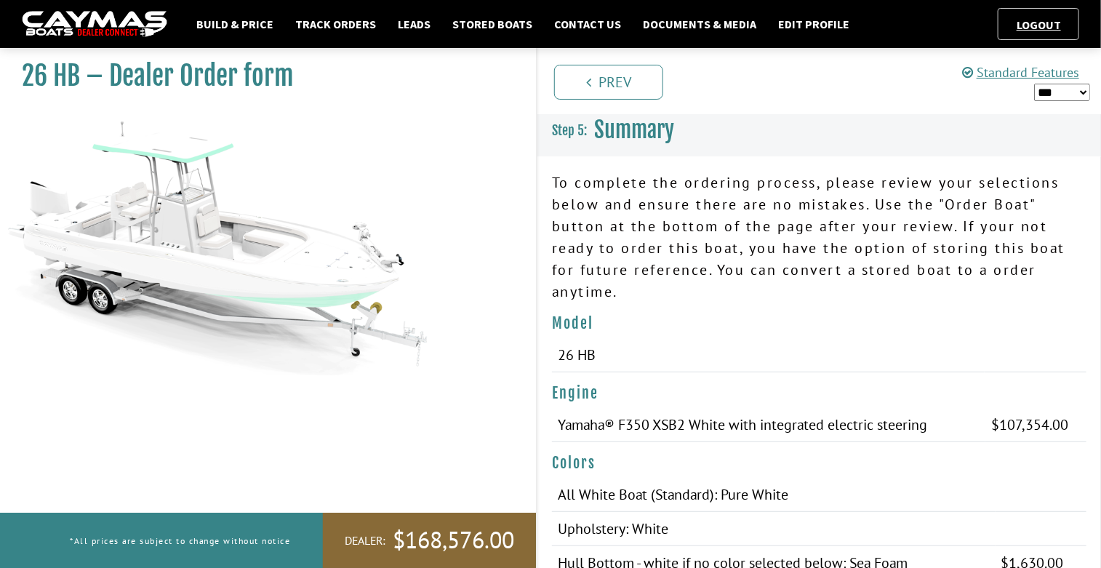
click at [1056, 107] on div "Prev Next" at bounding box center [818, 81] width 565 height 66
click at [1061, 92] on select "*** ****** ******" at bounding box center [1062, 92] width 56 height 17
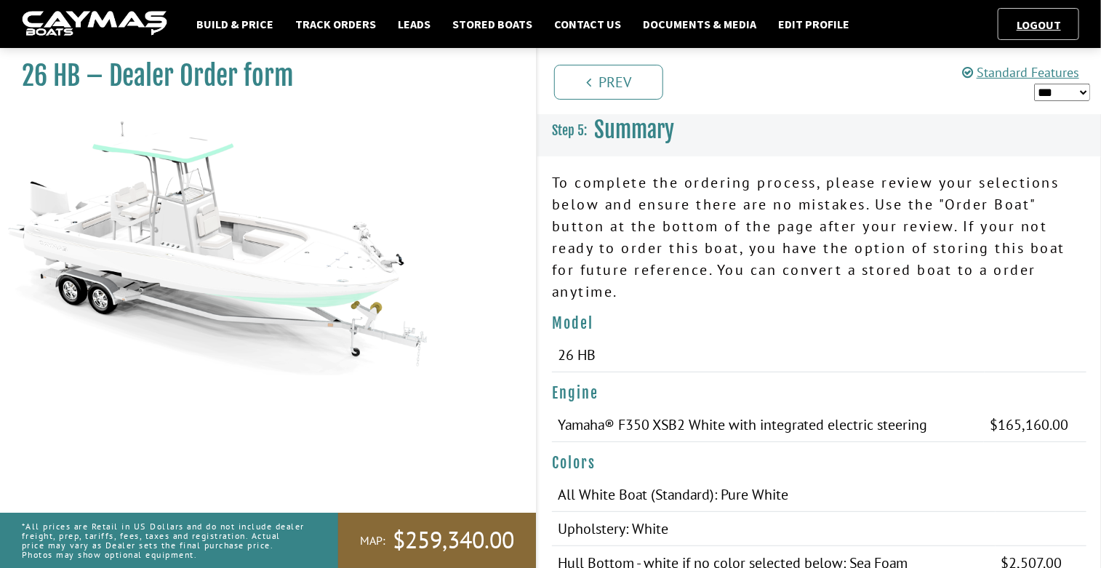
click at [1076, 95] on select "*** ****** ******" at bounding box center [1062, 92] width 56 height 17
select select "*"
